Goal: Register for event/course

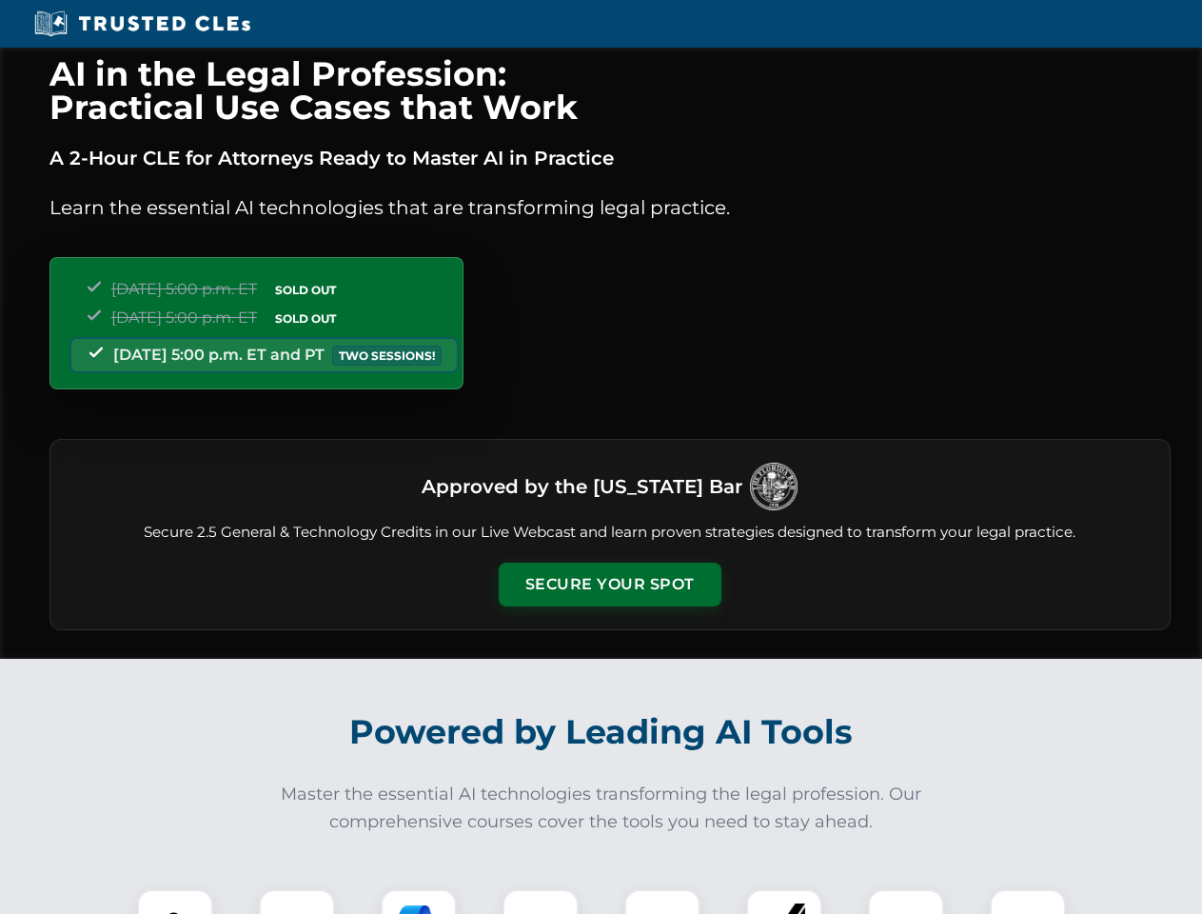
click at [609, 584] on button "Secure Your Spot" at bounding box center [610, 585] width 223 height 44
click at [175, 901] on img at bounding box center [175, 926] width 55 height 55
click at [297, 901] on div at bounding box center [297, 927] width 76 height 76
